Goal: Information Seeking & Learning: Find specific fact

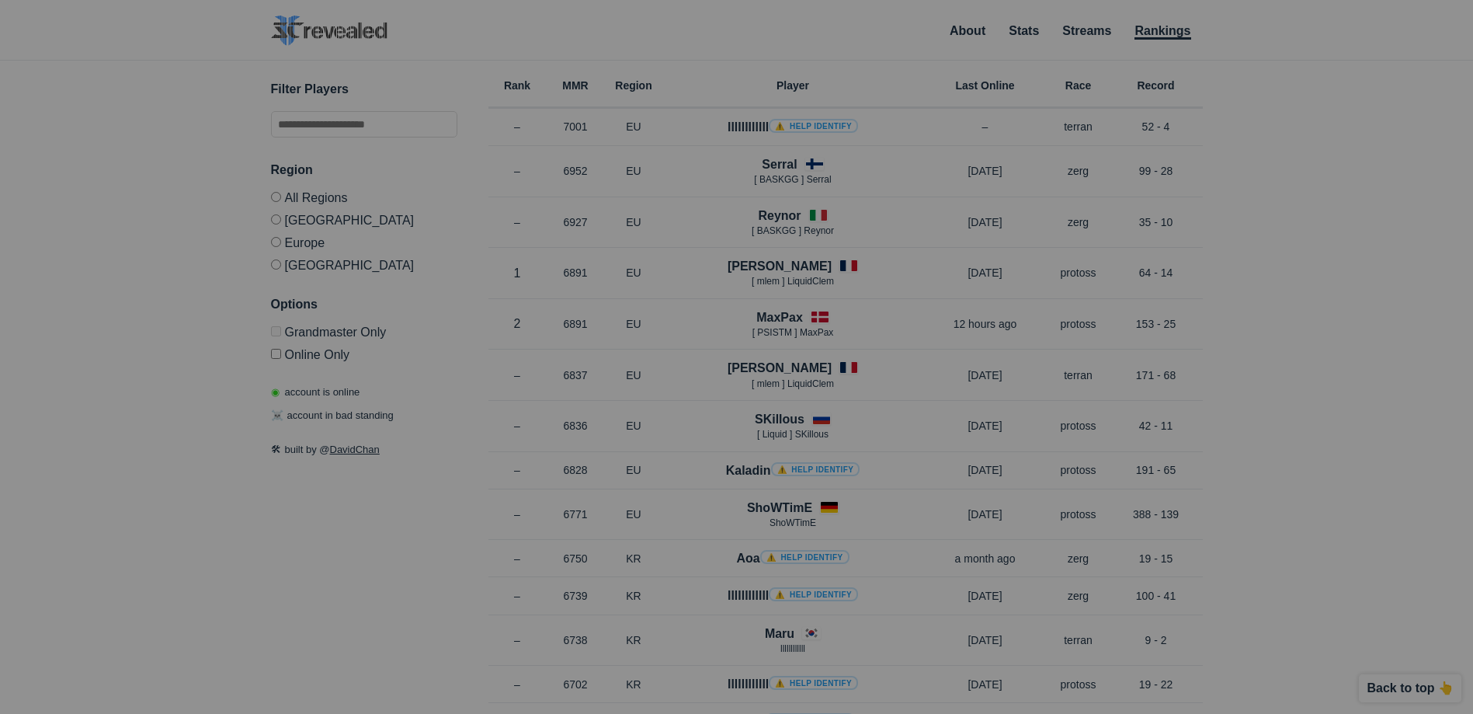
click at [312, 220] on label "[GEOGRAPHIC_DATA]" at bounding box center [364, 219] width 186 height 23
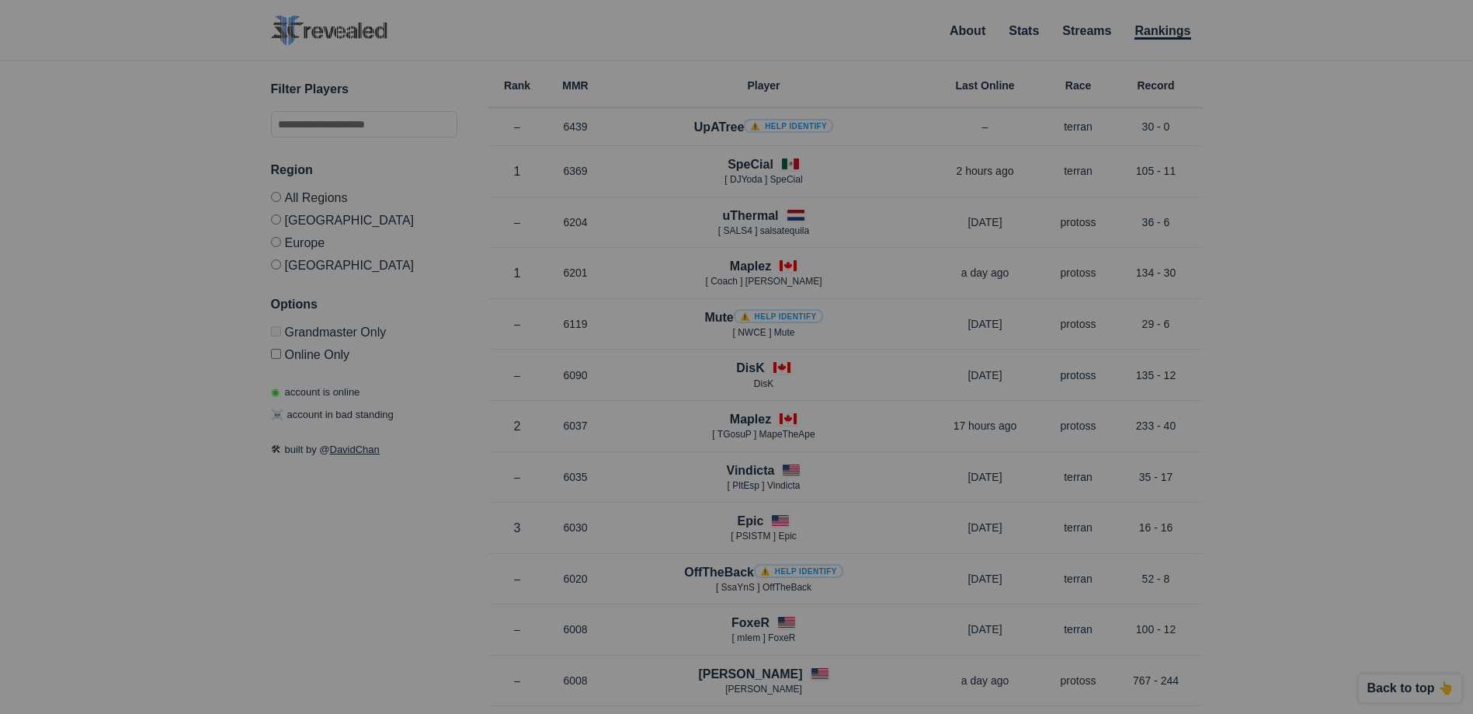
click at [304, 200] on label "All Regions" at bounding box center [364, 200] width 186 height 16
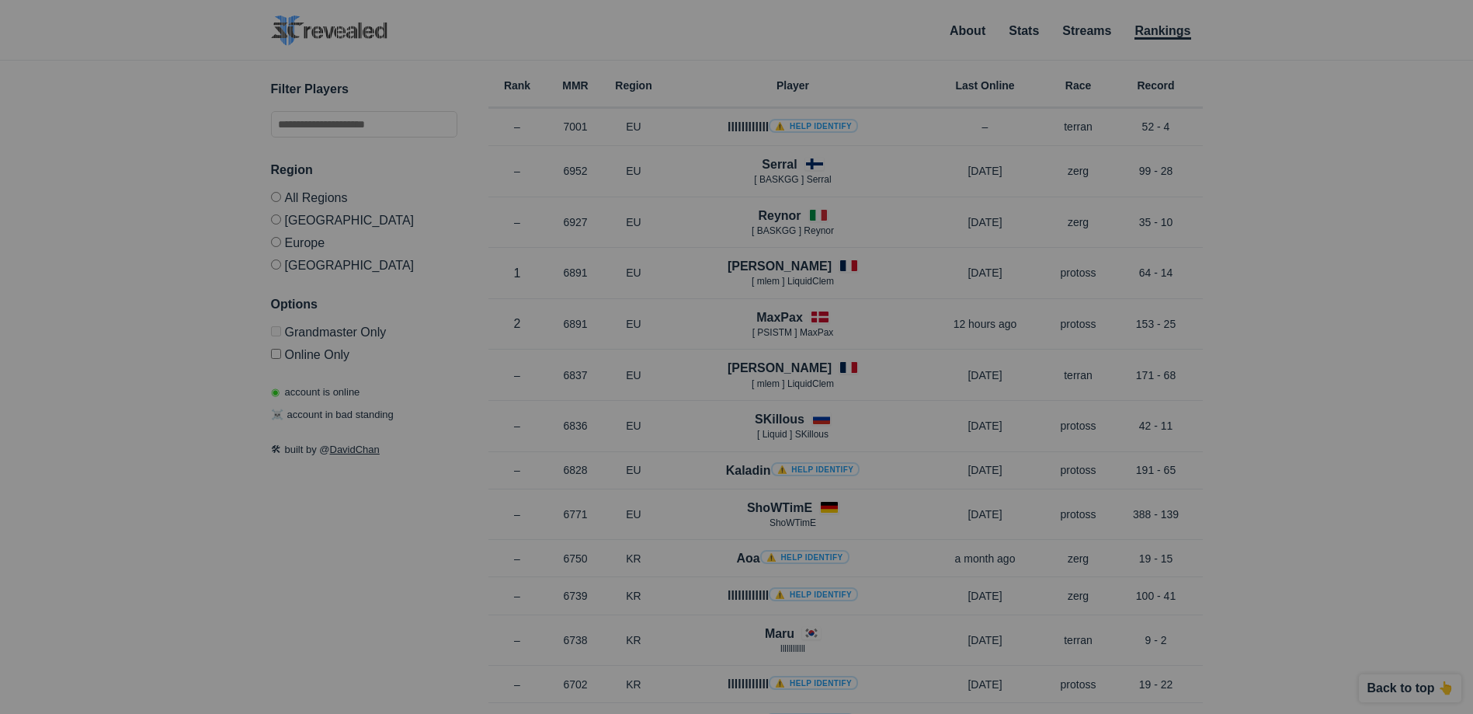
click at [322, 221] on label "[GEOGRAPHIC_DATA]" at bounding box center [364, 219] width 186 height 23
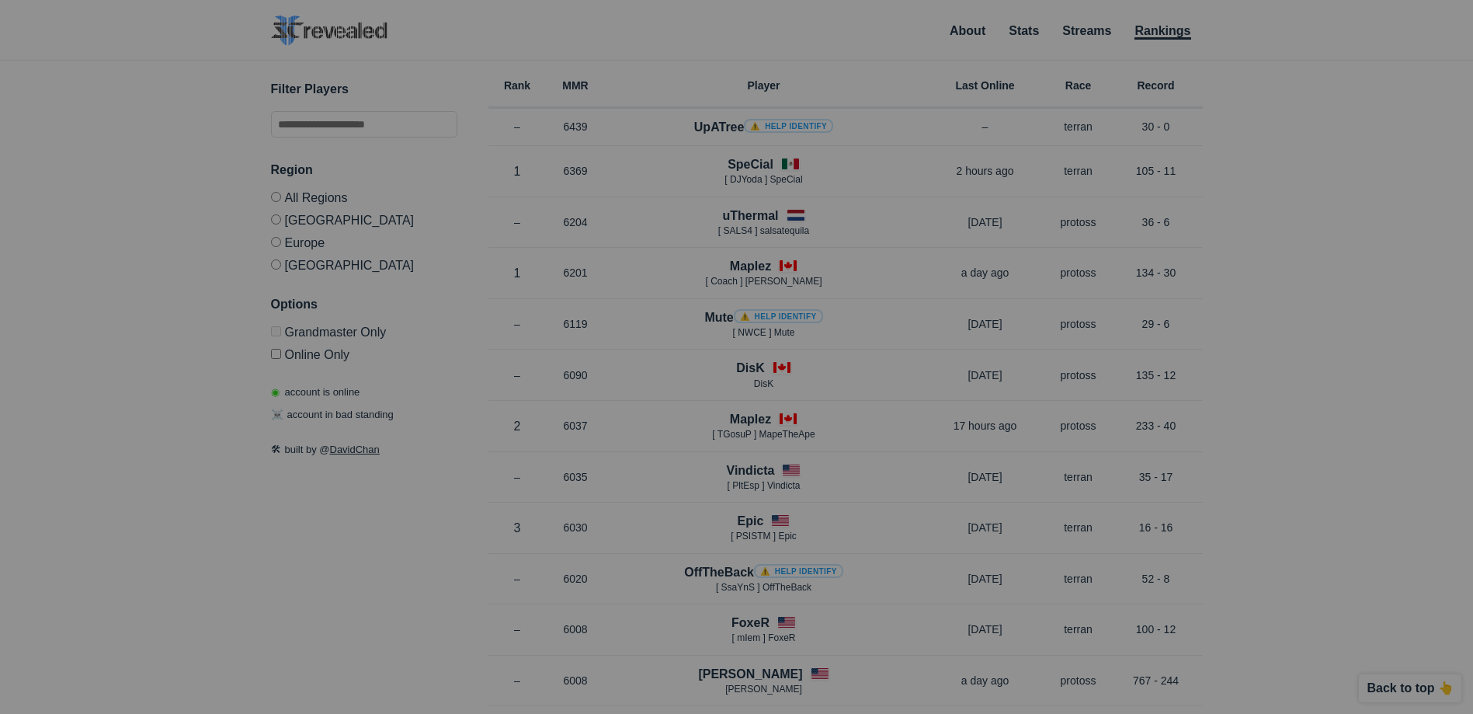
click at [299, 259] on label "[GEOGRAPHIC_DATA]" at bounding box center [364, 262] width 186 height 19
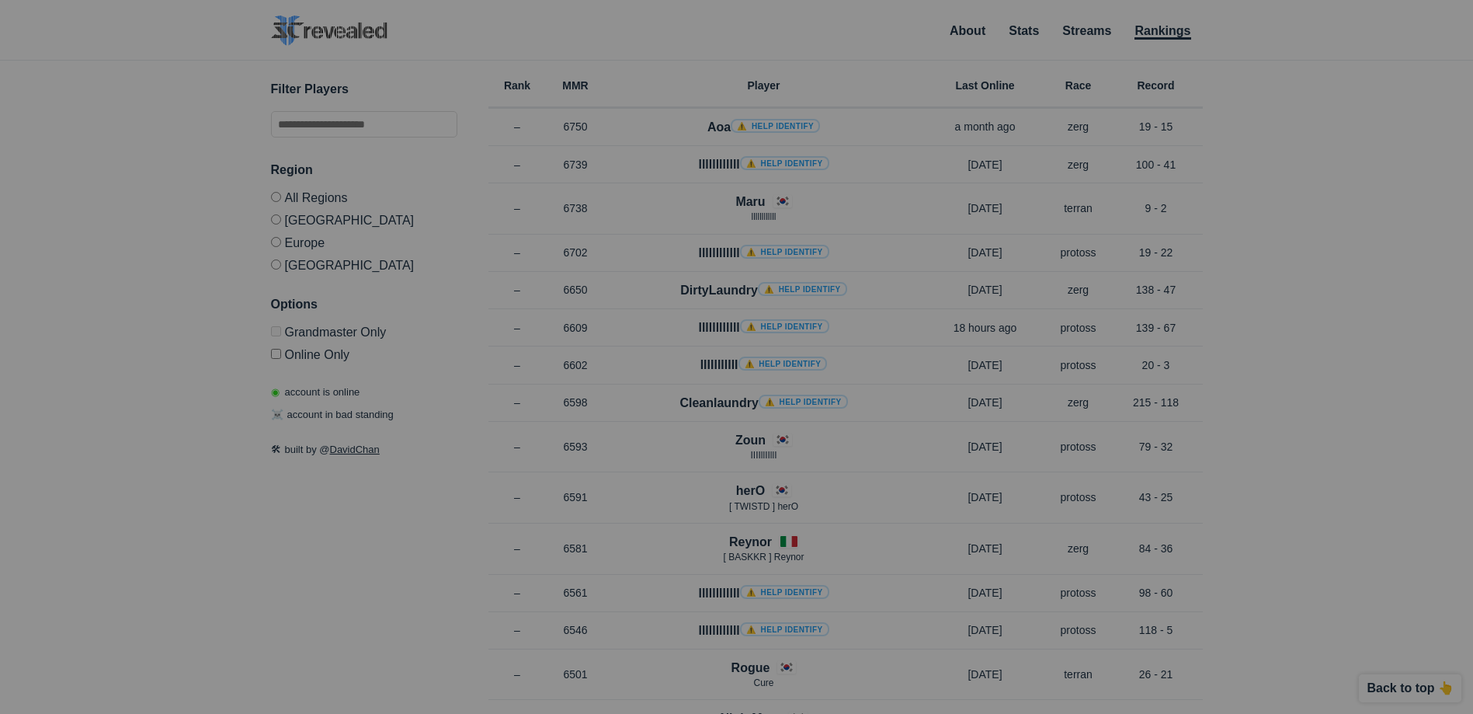
click at [315, 219] on label "[GEOGRAPHIC_DATA]" at bounding box center [364, 219] width 186 height 23
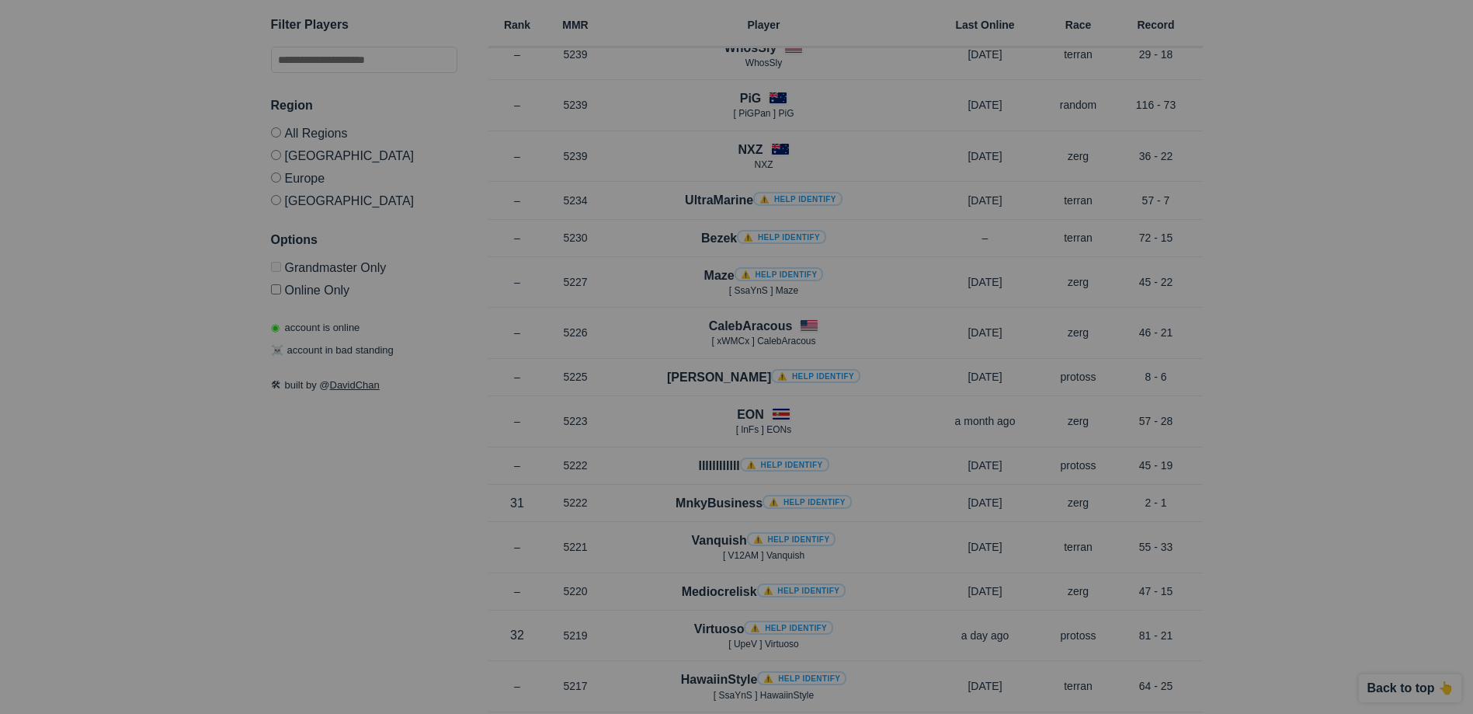
scroll to position [8580, 0]
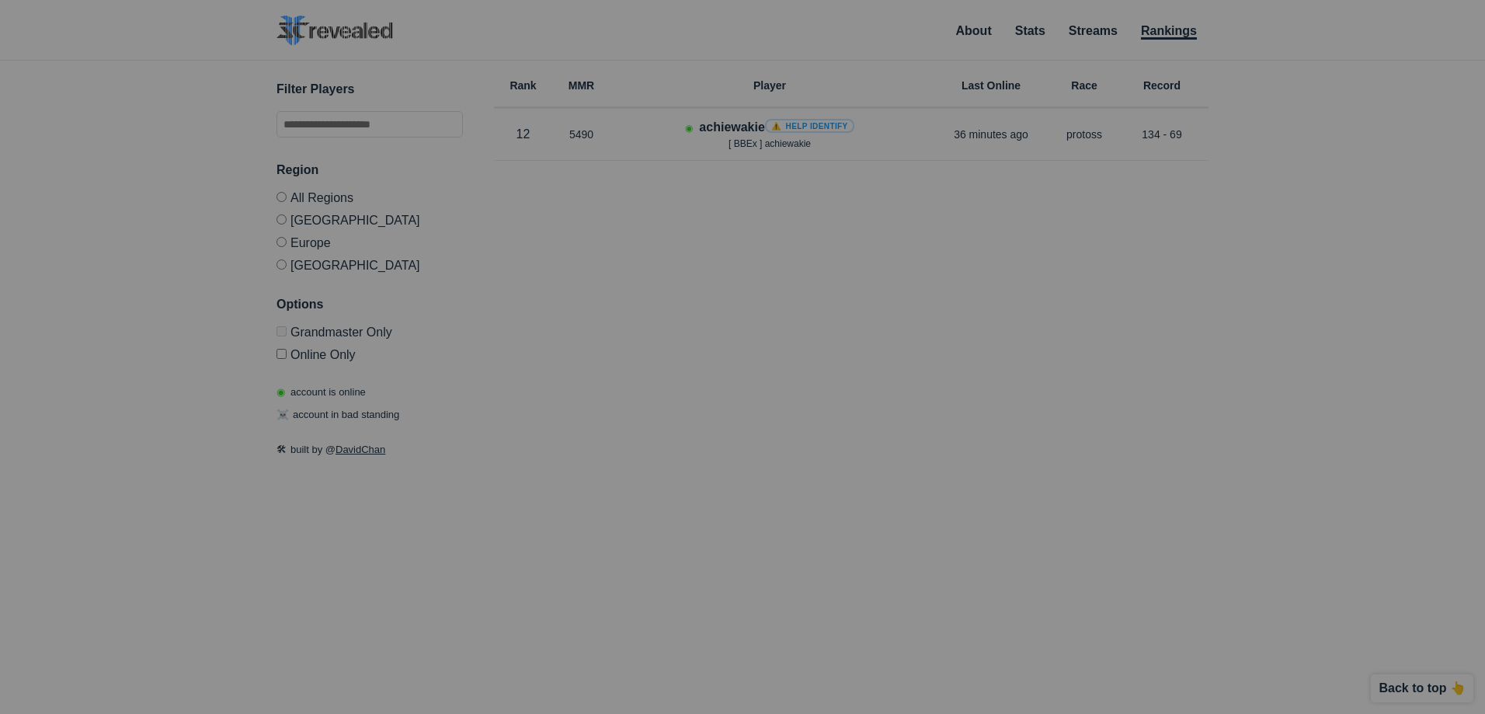
click at [308, 326] on label "Grandmaster Only" at bounding box center [370, 334] width 186 height 16
click at [297, 332] on label "Grandmaster Only" at bounding box center [370, 334] width 186 height 16
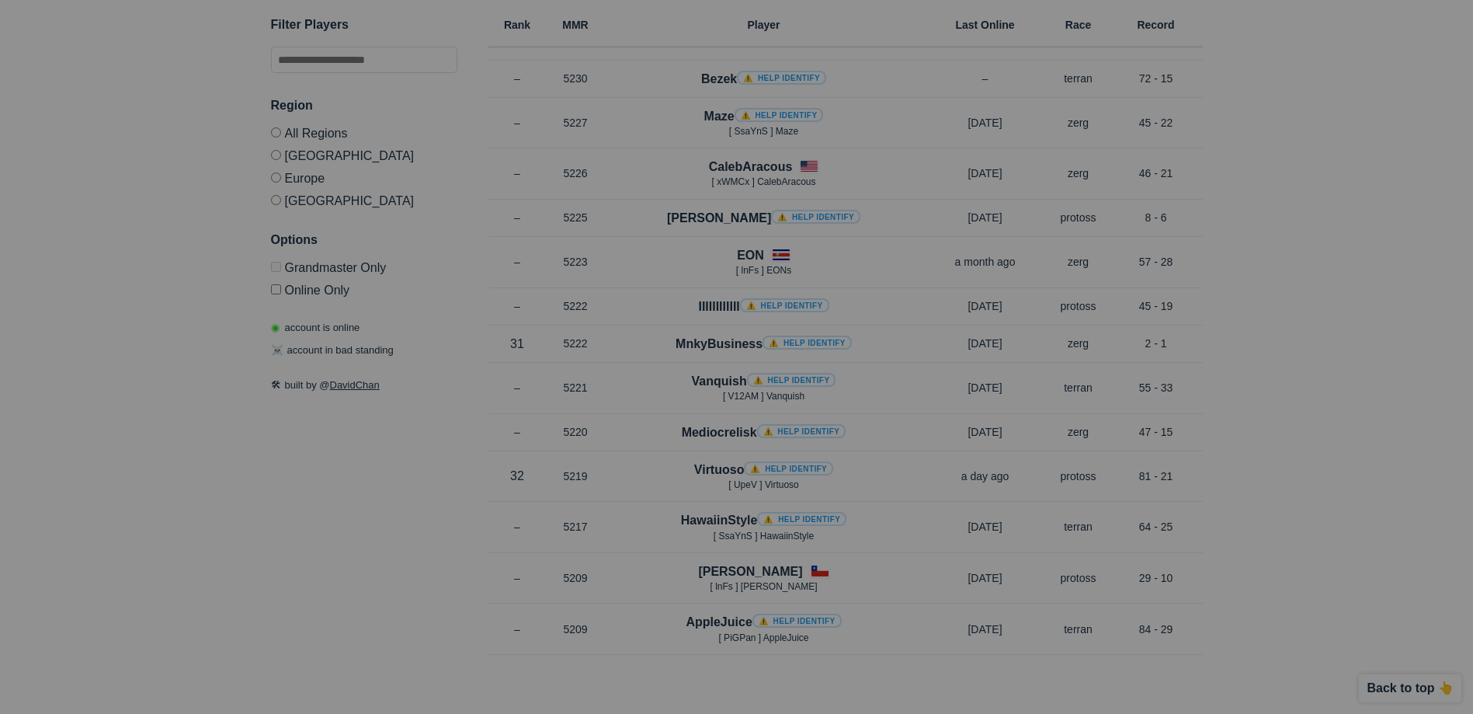
scroll to position [8580, 0]
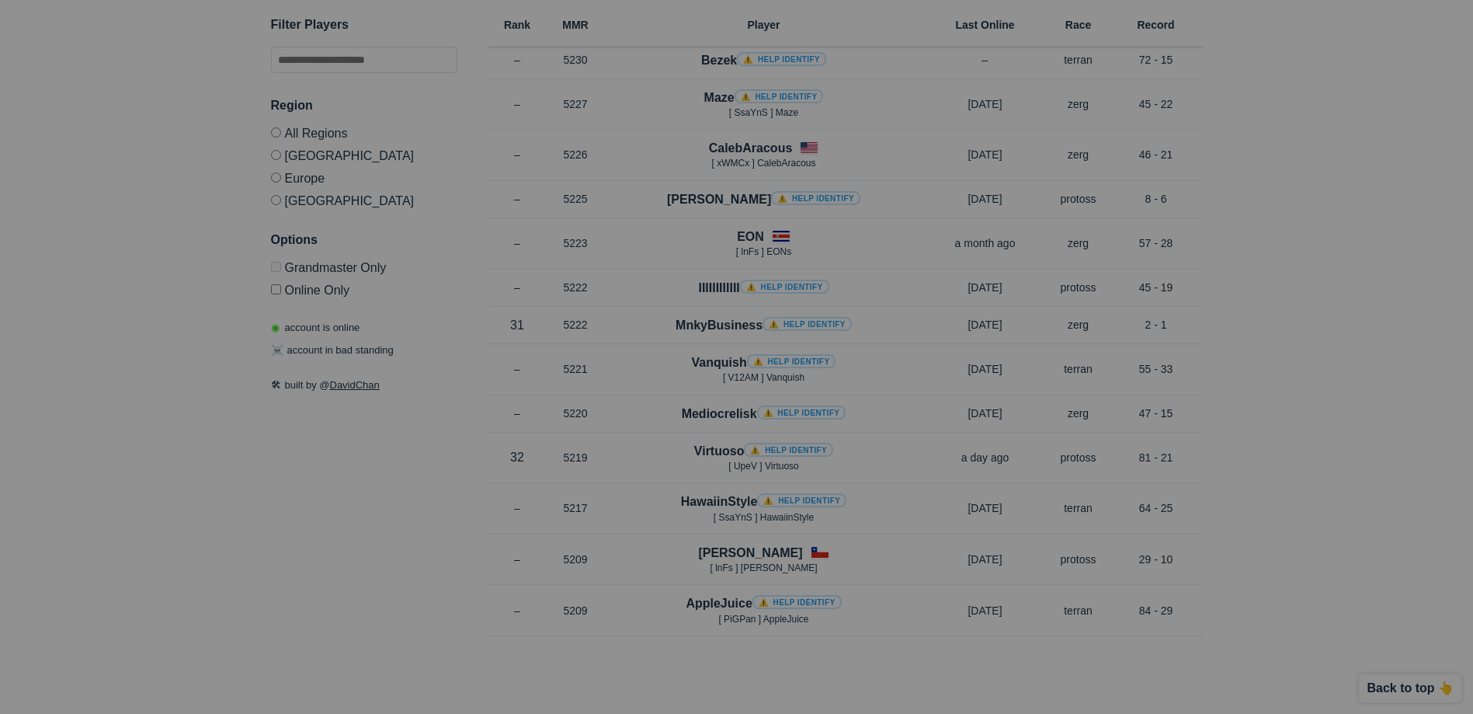
drag, startPoint x: 1380, startPoint y: 510, endPoint x: 1382, endPoint y: 342, distance: 168.5
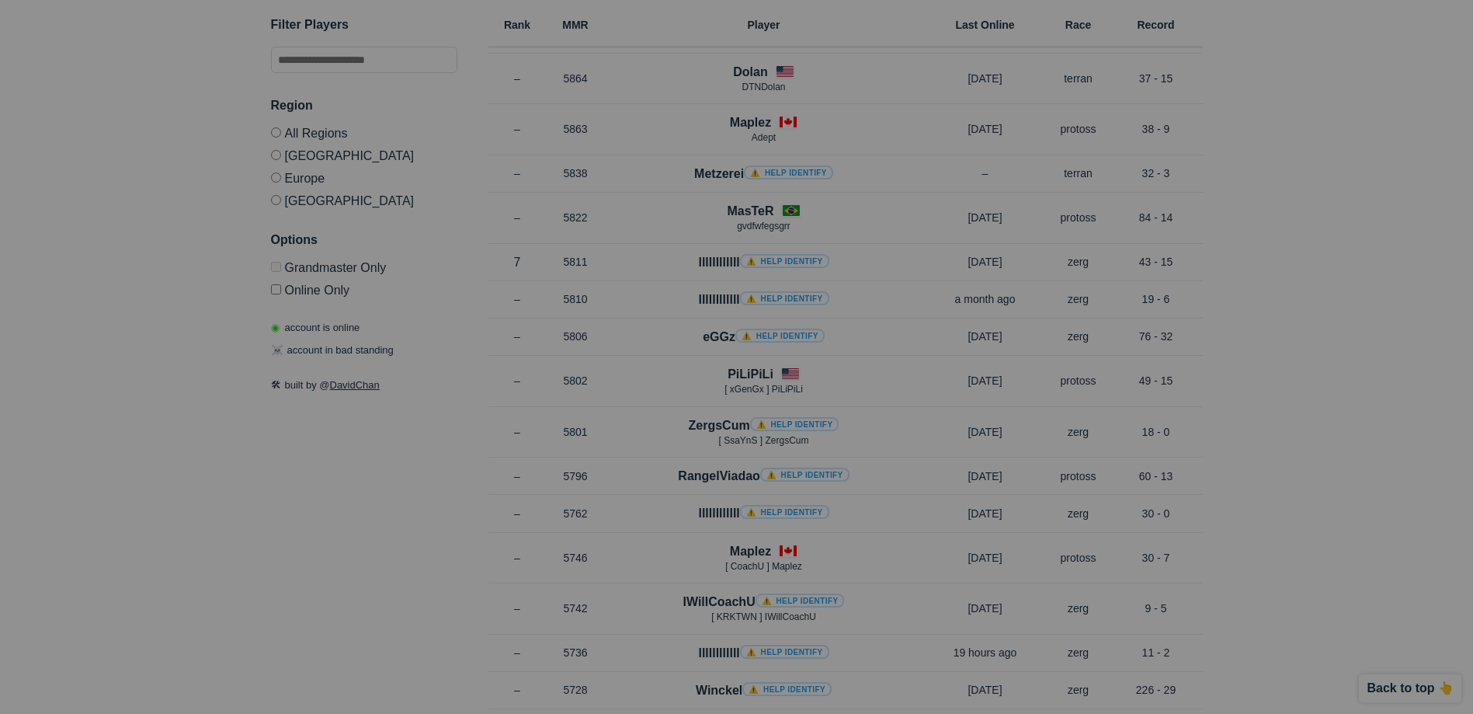
scroll to position [0, 0]
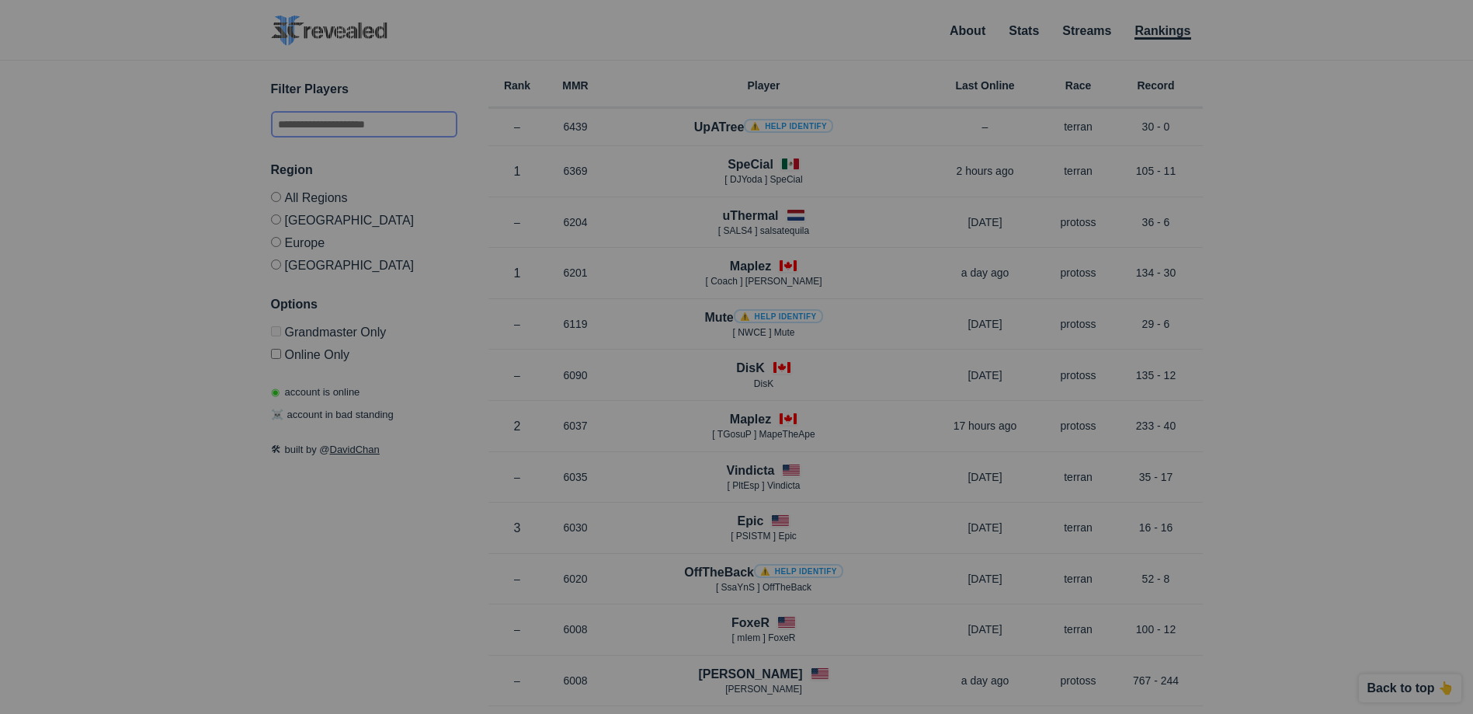
click at [413, 113] on input "text" at bounding box center [364, 124] width 186 height 26
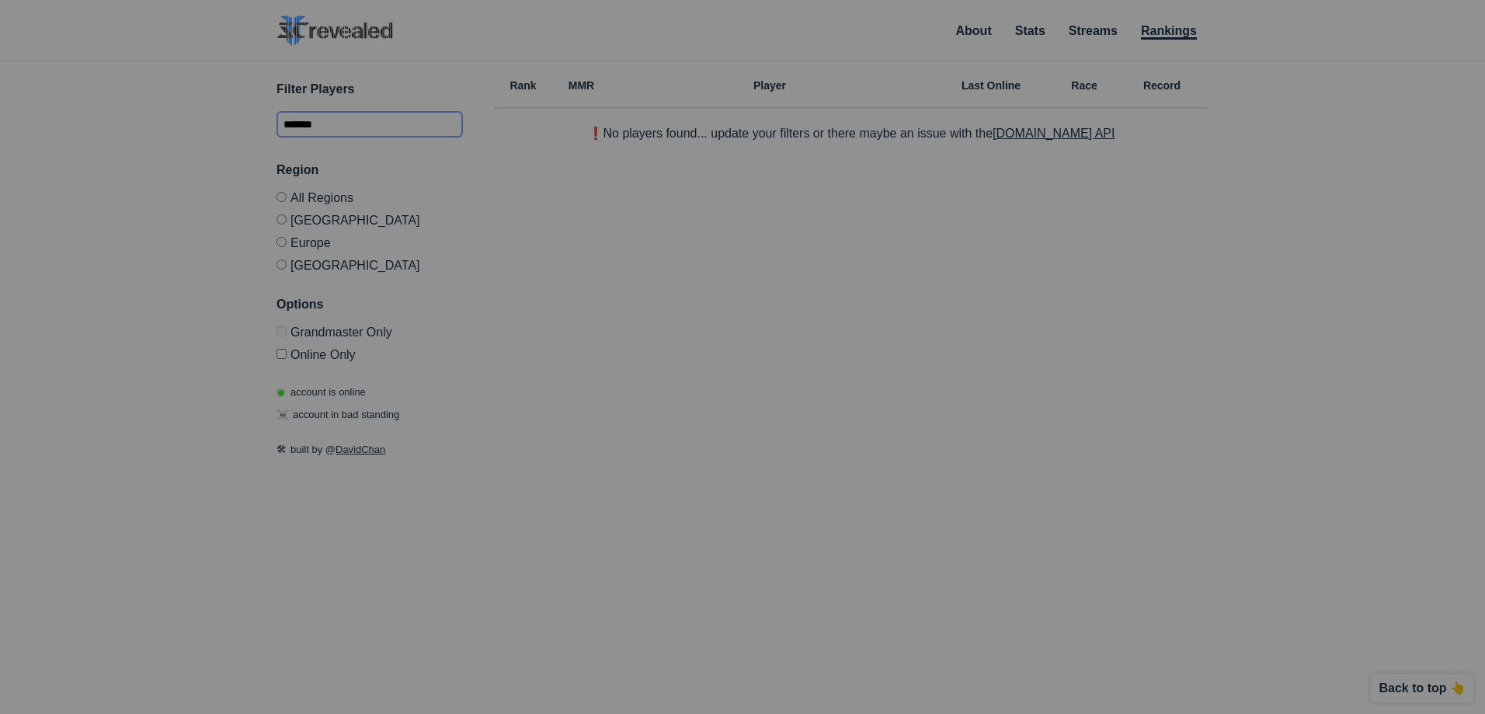
type input "*******"
click at [1037, 30] on link "Stats" at bounding box center [1030, 32] width 30 height 16
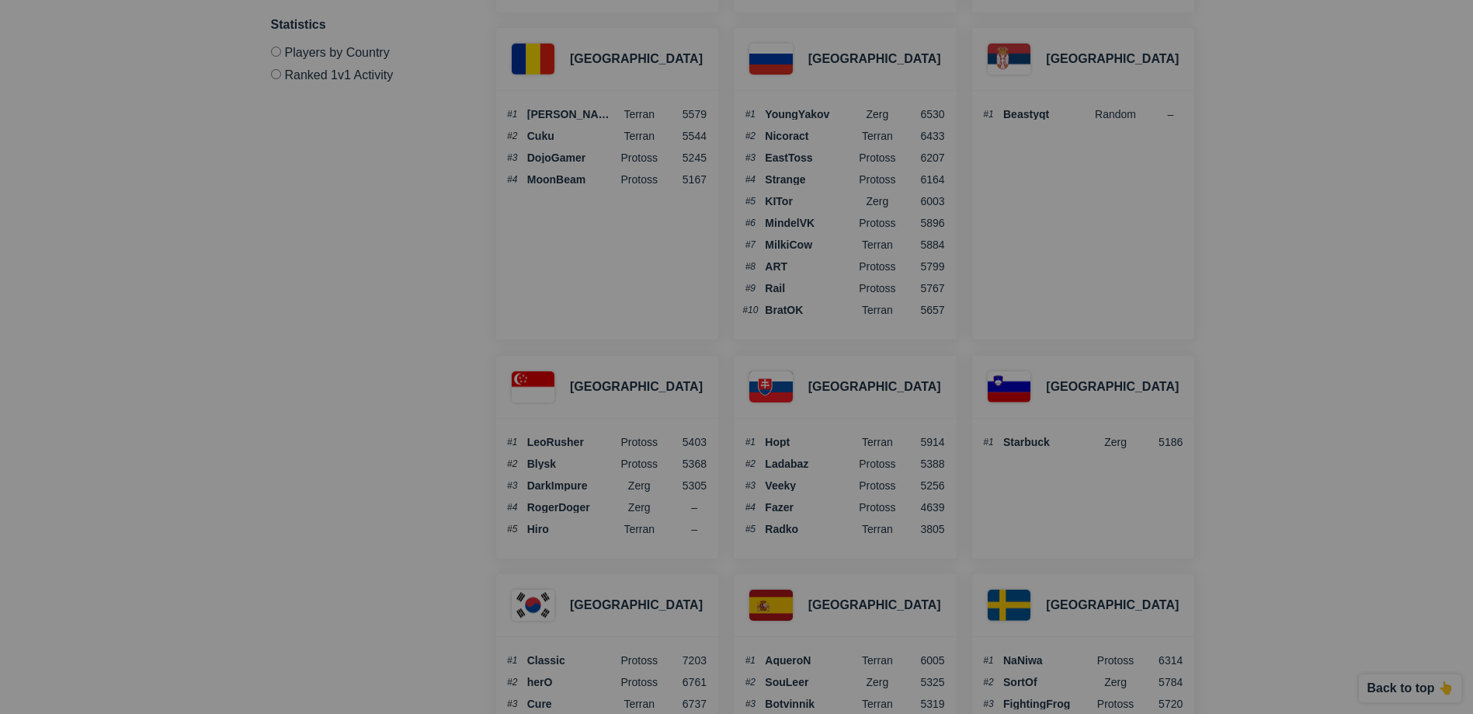
scroll to position [5334, 0]
